Goal: Check status

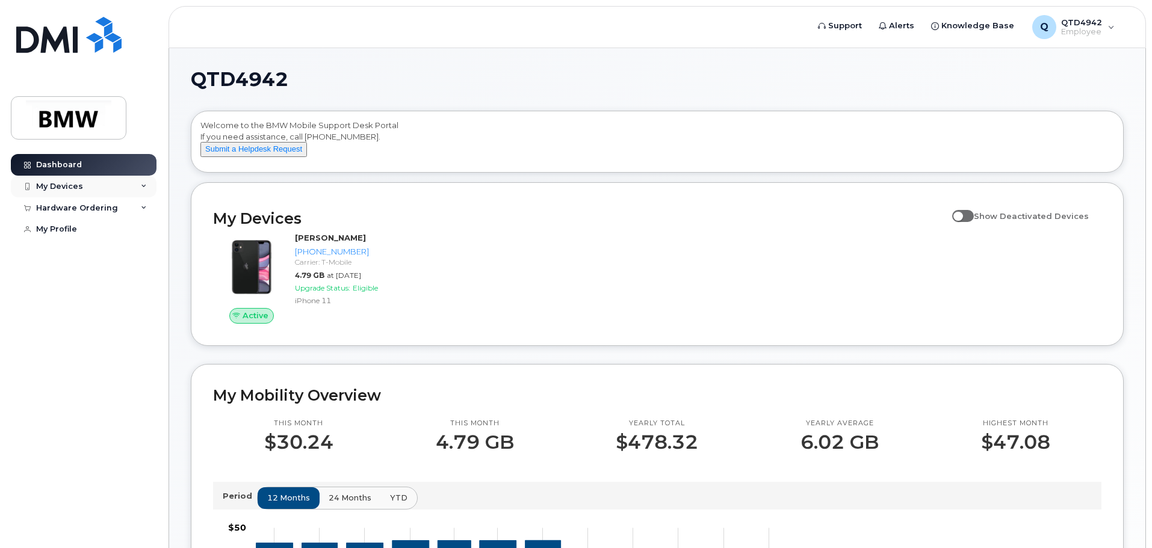
click at [70, 188] on div "My Devices" at bounding box center [59, 187] width 47 height 10
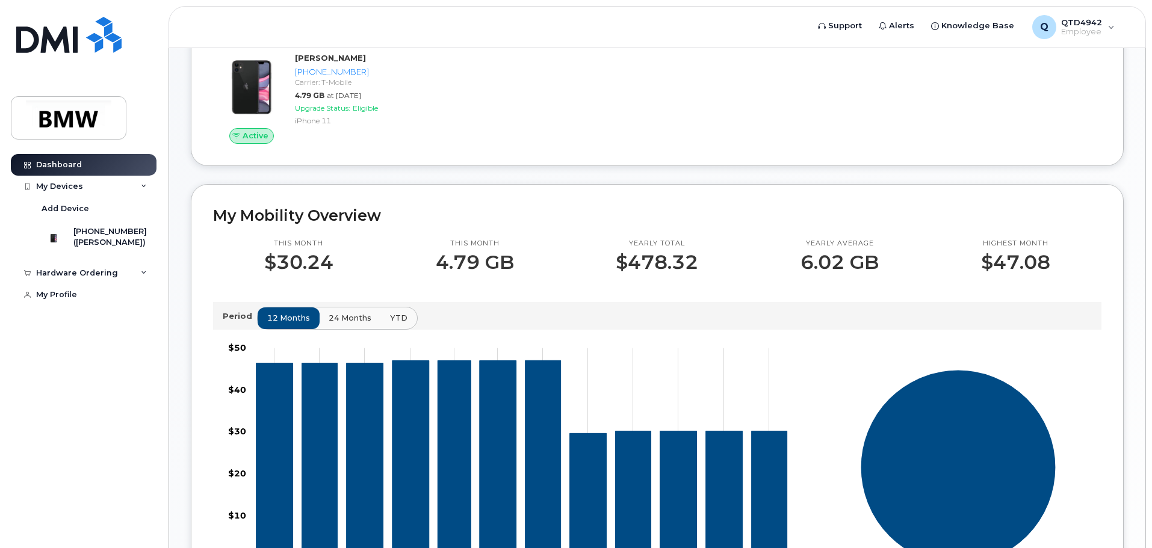
scroll to position [181, 0]
click at [341, 323] on span "24 months" at bounding box center [350, 317] width 43 height 11
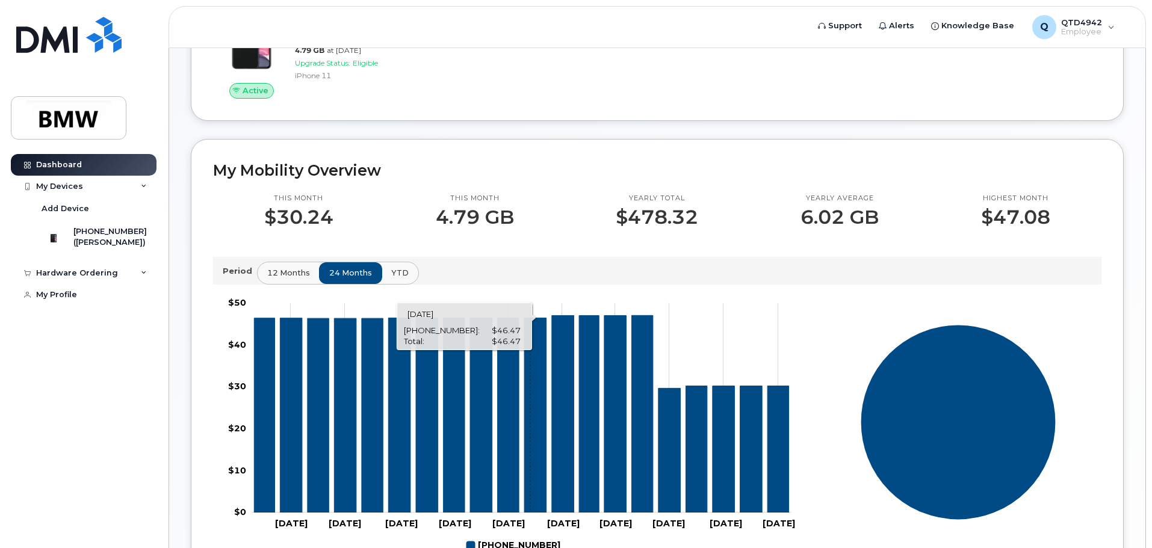
scroll to position [361, 0]
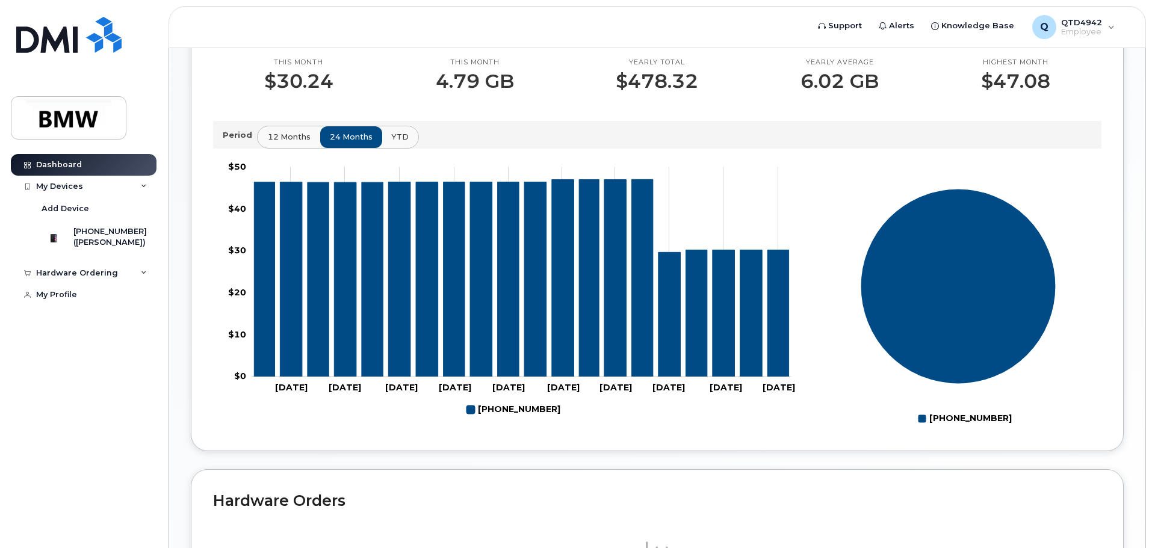
click at [277, 143] on span "12 months" at bounding box center [289, 136] width 43 height 11
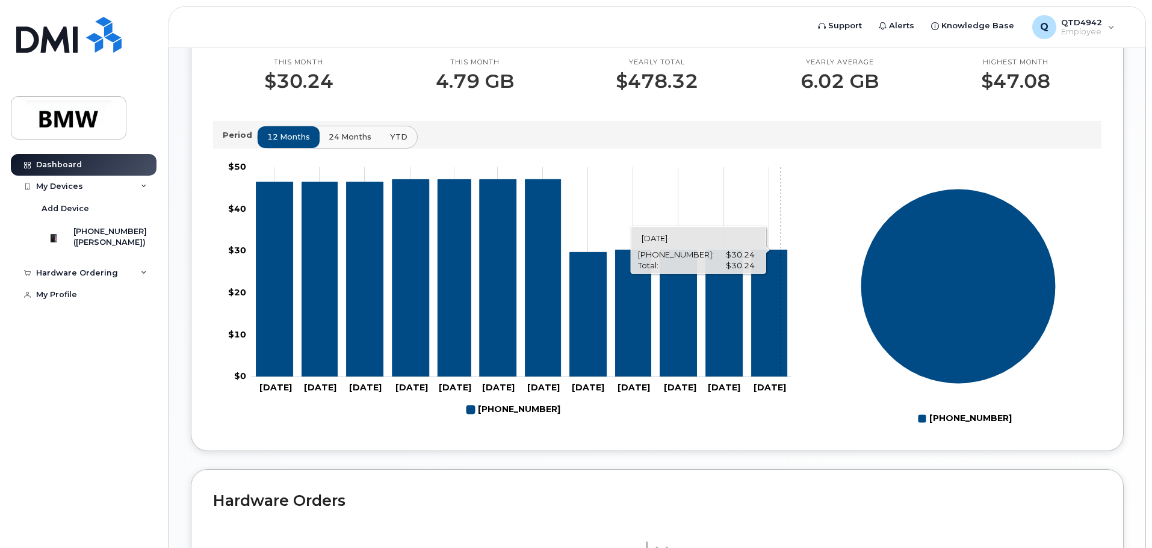
click at [781, 330] on icon "864-705-8118" at bounding box center [770, 313] width 36 height 126
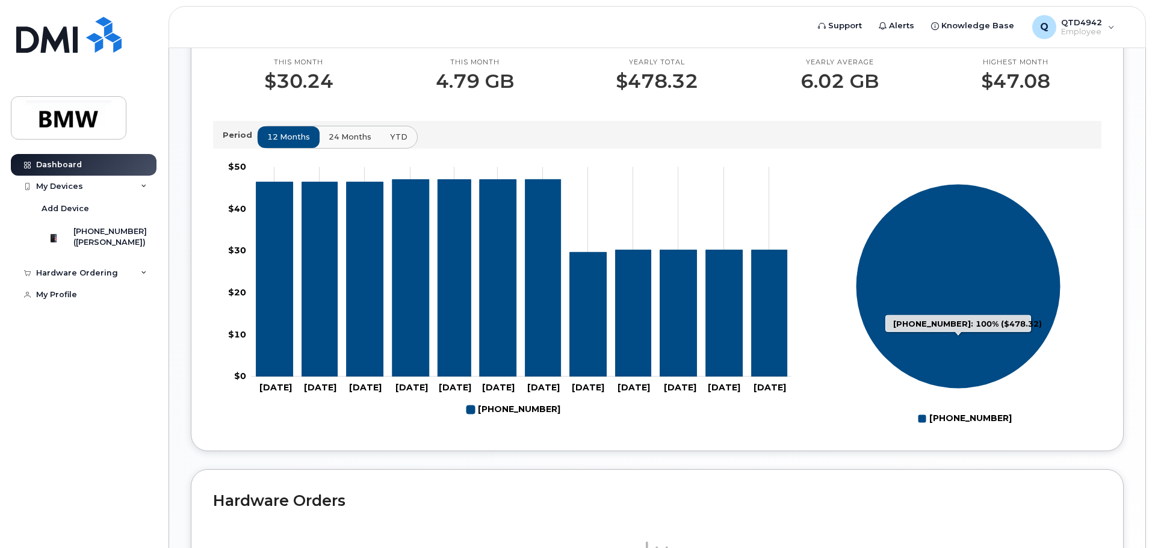
click at [973, 306] on icon "864-705-8118: 100%" at bounding box center [957, 286] width 205 height 205
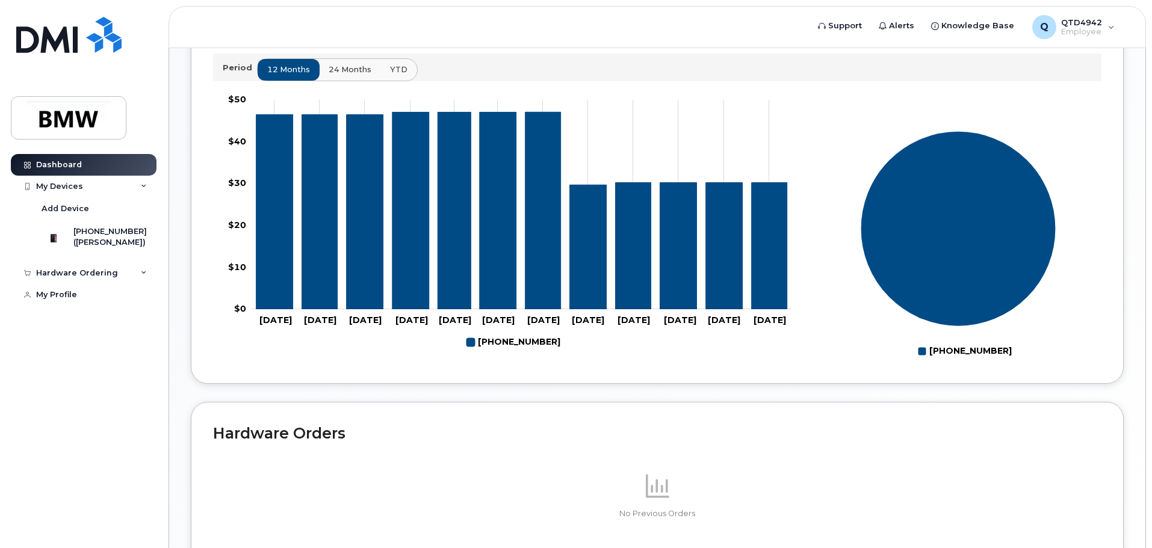
scroll to position [540, 0]
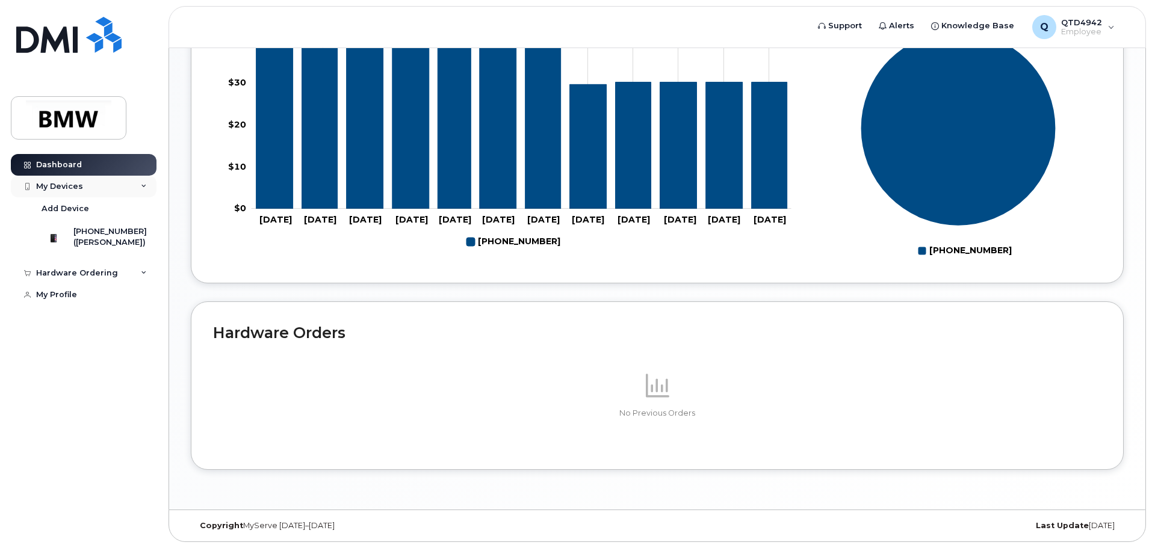
click at [140, 184] on div "My Devices" at bounding box center [84, 187] width 146 height 22
click at [90, 190] on div "My Devices" at bounding box center [84, 187] width 146 height 22
click at [117, 237] on div "[PHONE_NUMBER]" at bounding box center [109, 231] width 73 height 11
